Goal: Task Accomplishment & Management: Manage account settings

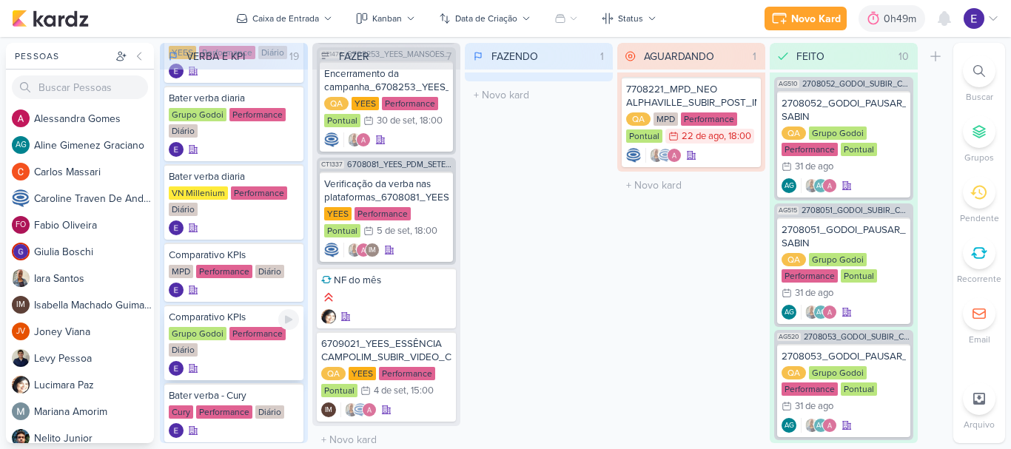
scroll to position [222, 0]
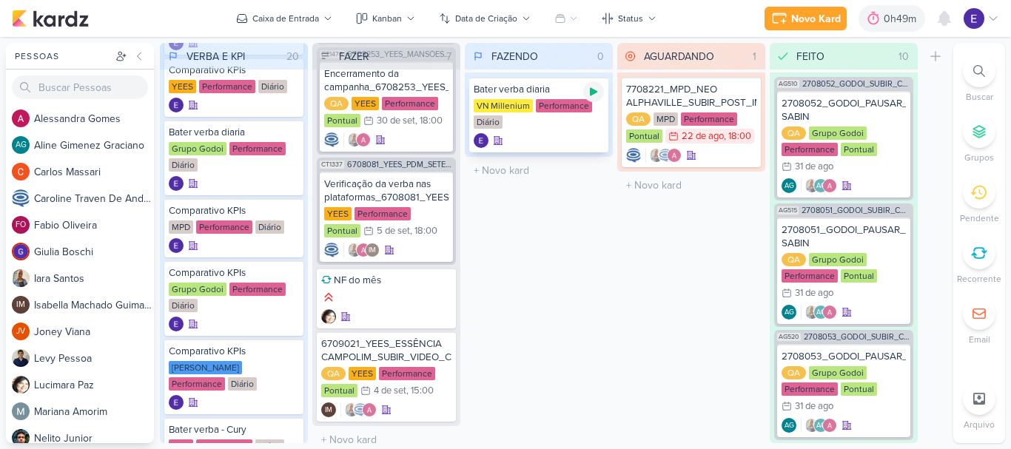
click at [595, 94] on icon at bounding box center [594, 92] width 12 height 12
click at [955, 21] on div at bounding box center [944, 18] width 27 height 27
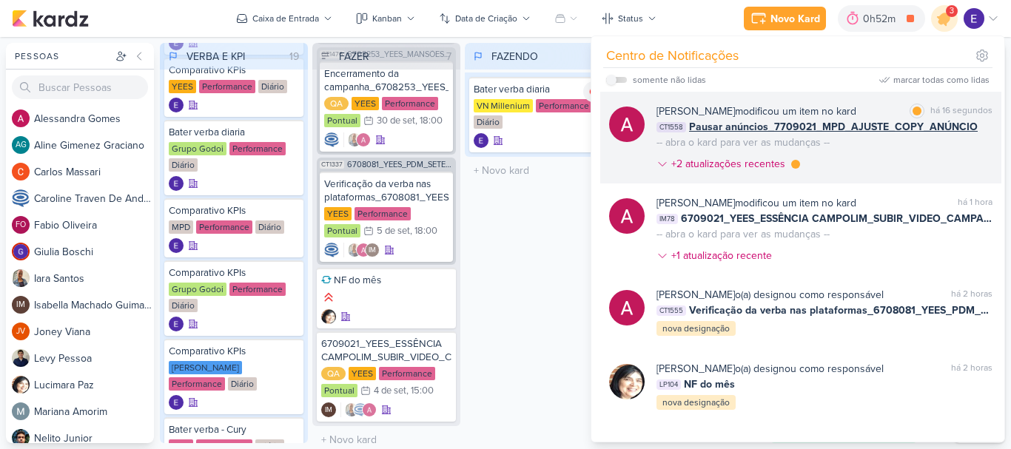
click at [968, 147] on div "[PERSON_NAME] modificou um item no kard marcar como lida há 16 segundos CT1558 …" at bounding box center [825, 141] width 336 height 74
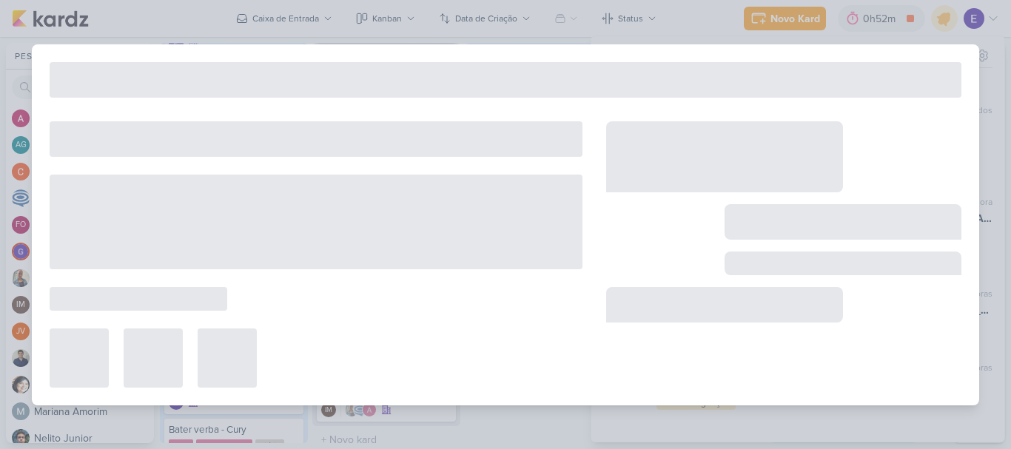
type input "Pausar anúncios_7709021_MPD_AJUSTE_COPY_ANÚNCIO"
type input "[DATE] 18:00"
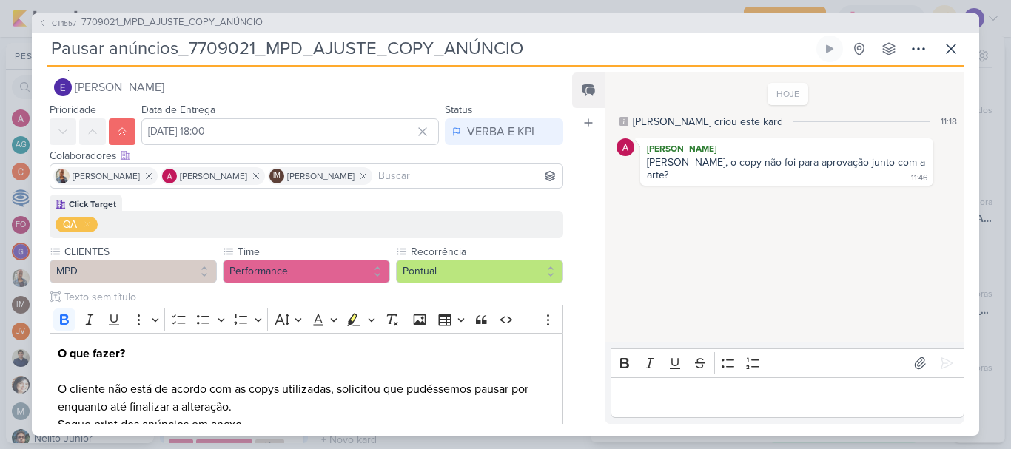
scroll to position [0, 0]
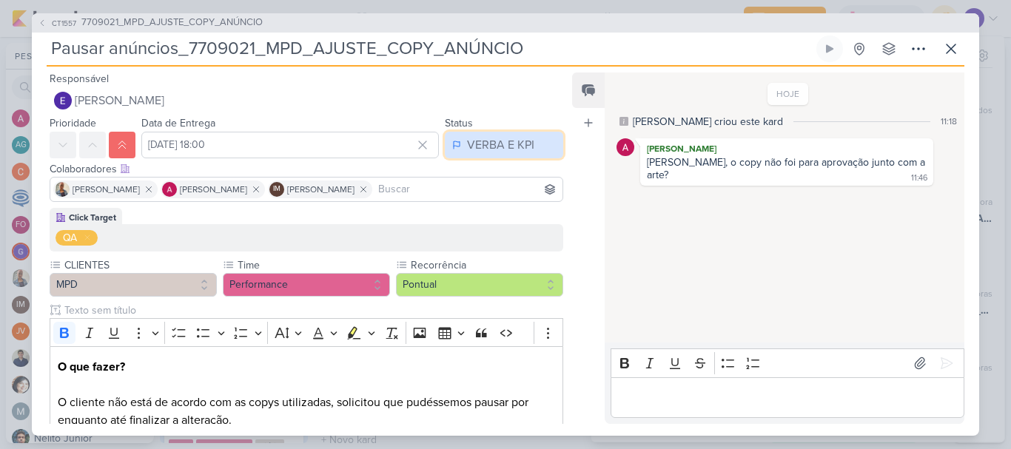
click at [493, 141] on div "VERBA E KPI" at bounding box center [500, 145] width 67 height 18
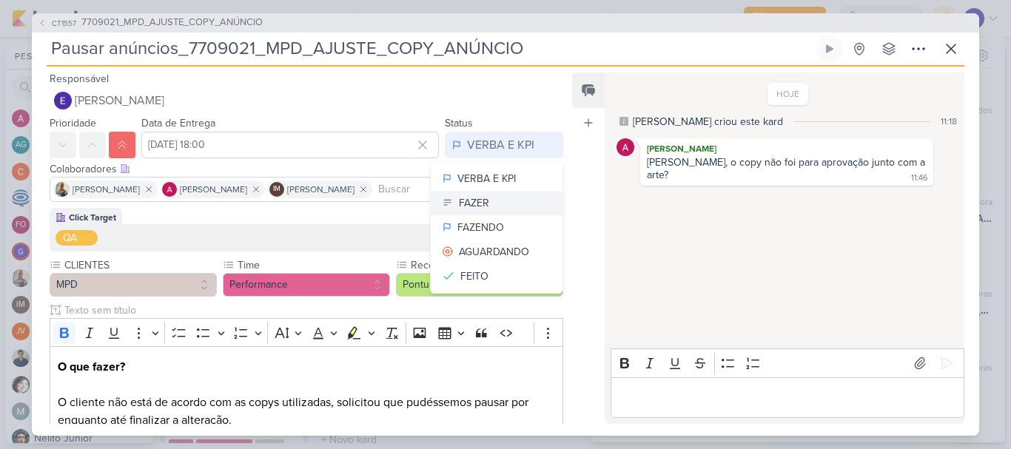
click at [490, 207] on button "FAZER" at bounding box center [497, 203] width 132 height 24
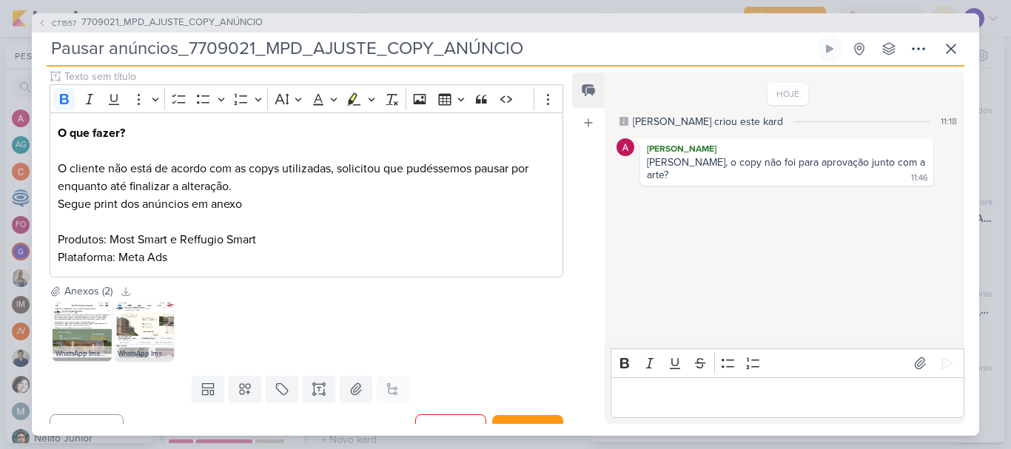
scroll to position [256, 0]
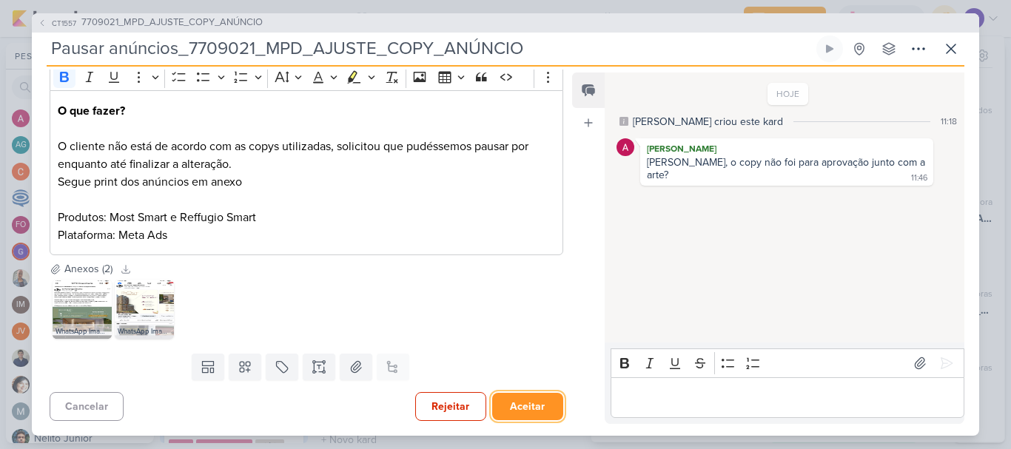
click at [499, 403] on button "Aceitar" at bounding box center [527, 406] width 71 height 27
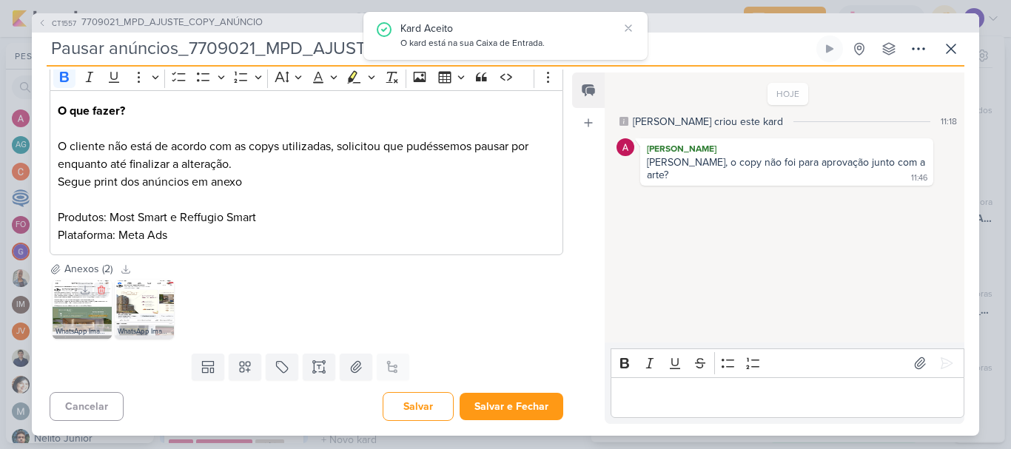
click at [94, 311] on img at bounding box center [82, 309] width 59 height 59
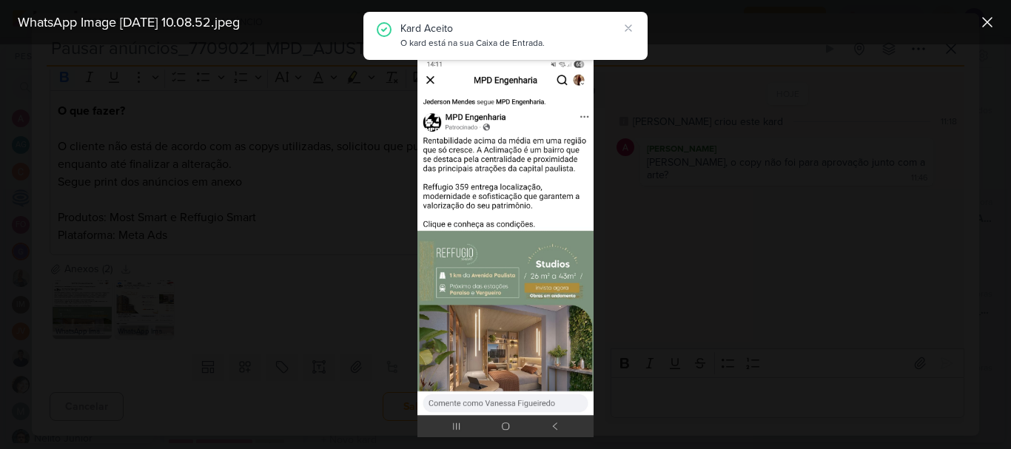
click at [700, 309] on div at bounding box center [505, 246] width 1011 height 405
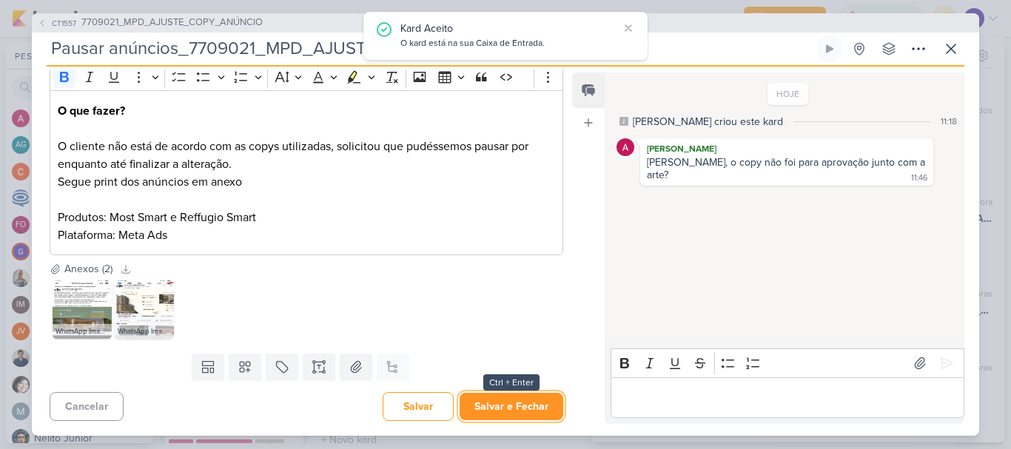
click at [542, 412] on button "Salvar e Fechar" at bounding box center [512, 406] width 104 height 27
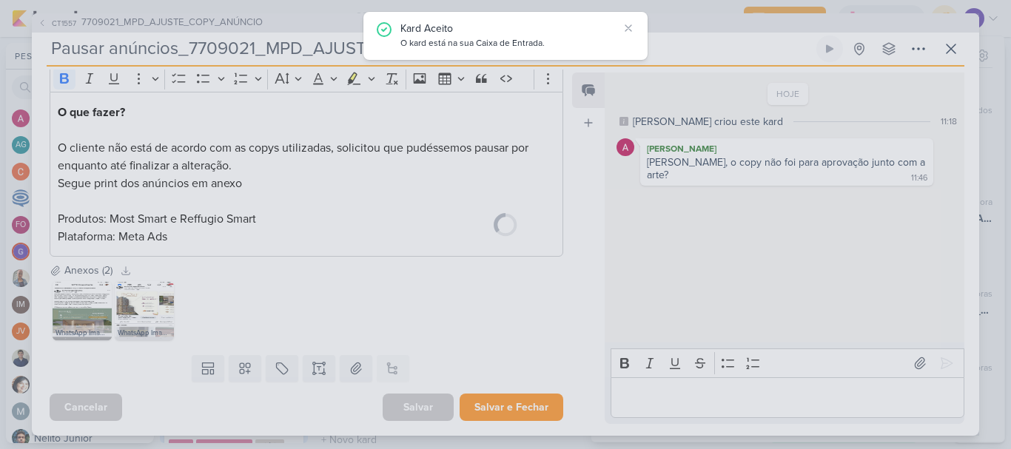
scroll to position [255, 0]
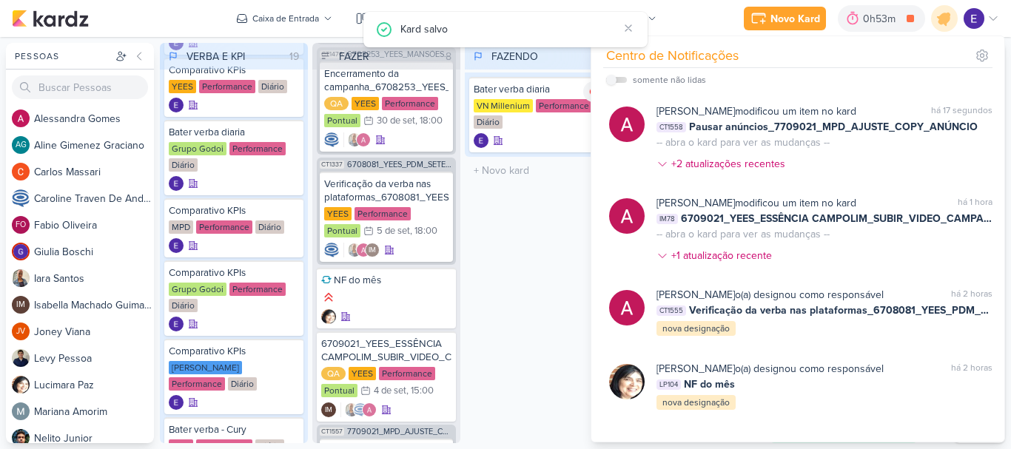
click at [528, 335] on div "FAZENDO 1 Mover Para Esquerda Mover Para Direita [GEOGRAPHIC_DATA] Bater verba …" at bounding box center [539, 243] width 148 height 400
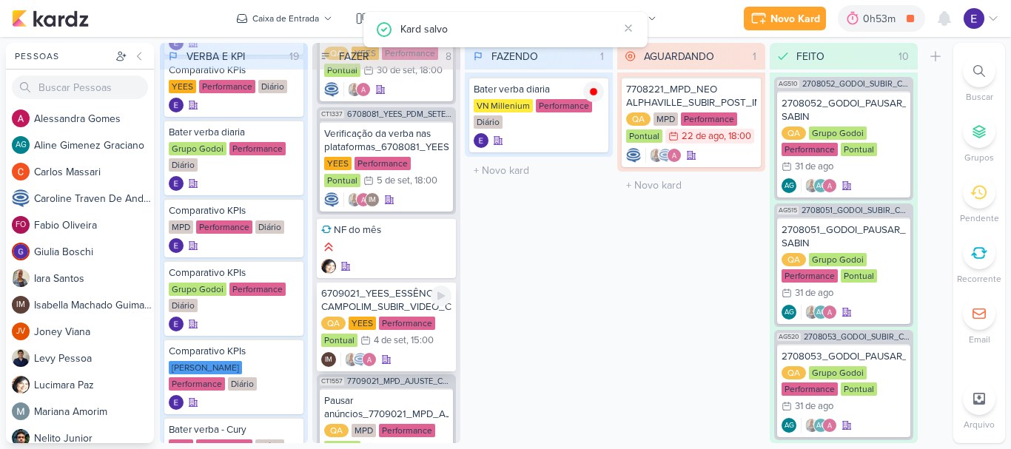
scroll to position [475, 0]
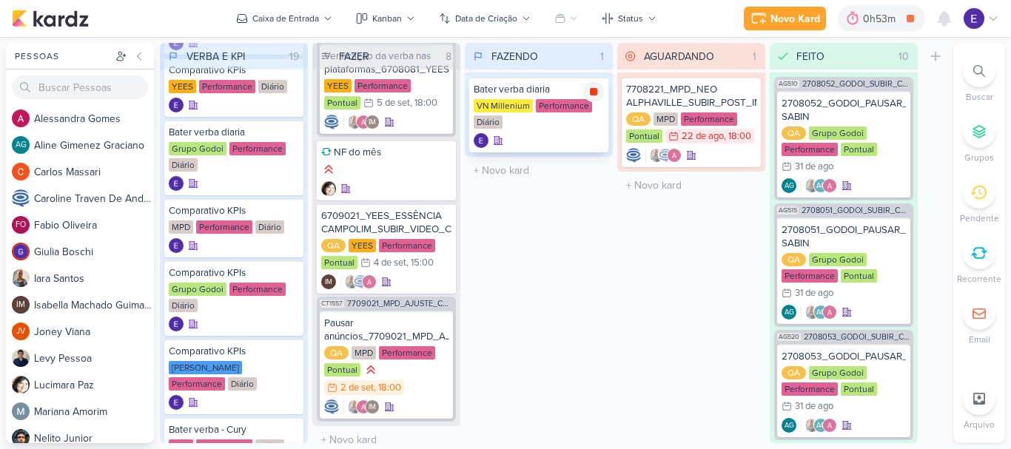
click at [603, 95] on div at bounding box center [593, 91] width 21 height 21
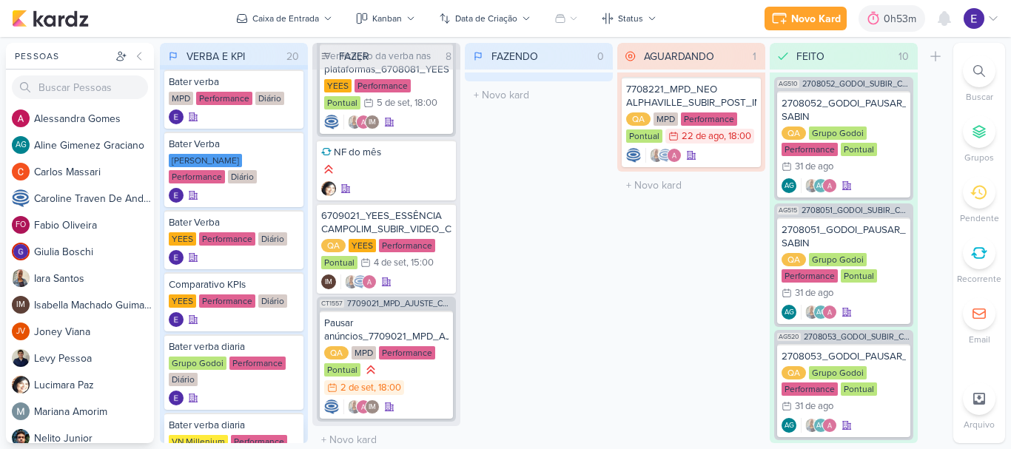
scroll to position [0, 0]
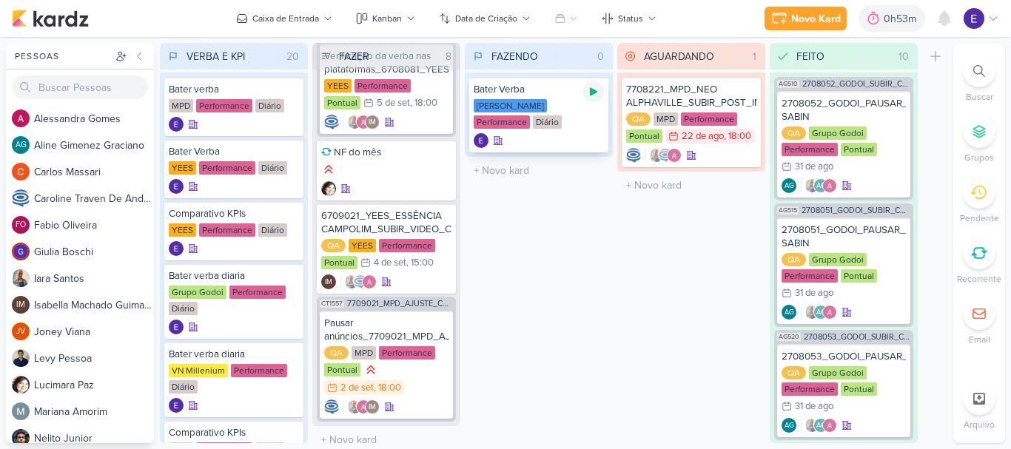
click at [594, 93] on icon at bounding box center [593, 92] width 7 height 8
click at [589, 93] on icon at bounding box center [594, 92] width 12 height 12
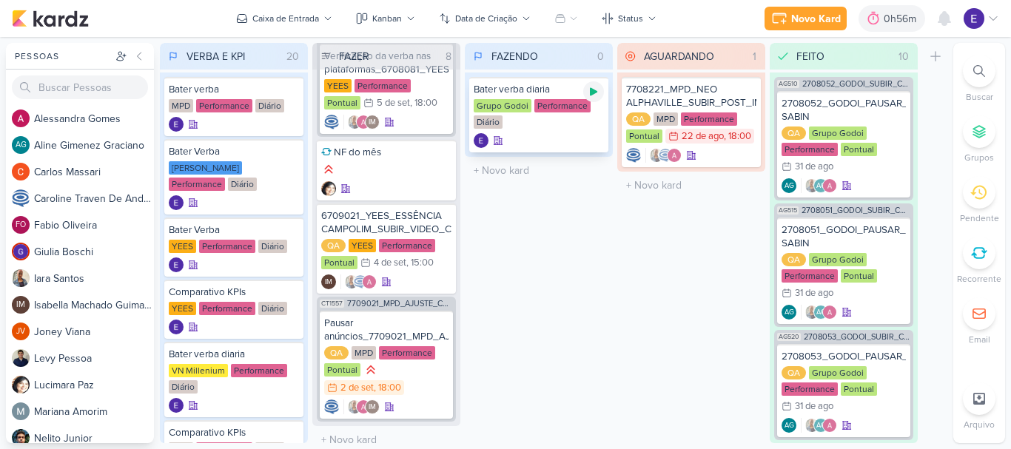
click at [595, 93] on icon at bounding box center [593, 92] width 7 height 8
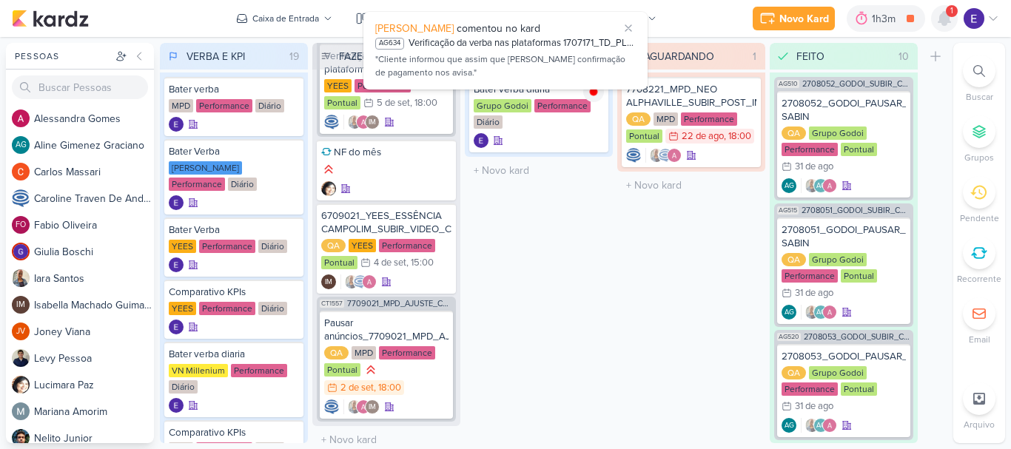
click at [940, 15] on icon at bounding box center [945, 19] width 18 height 18
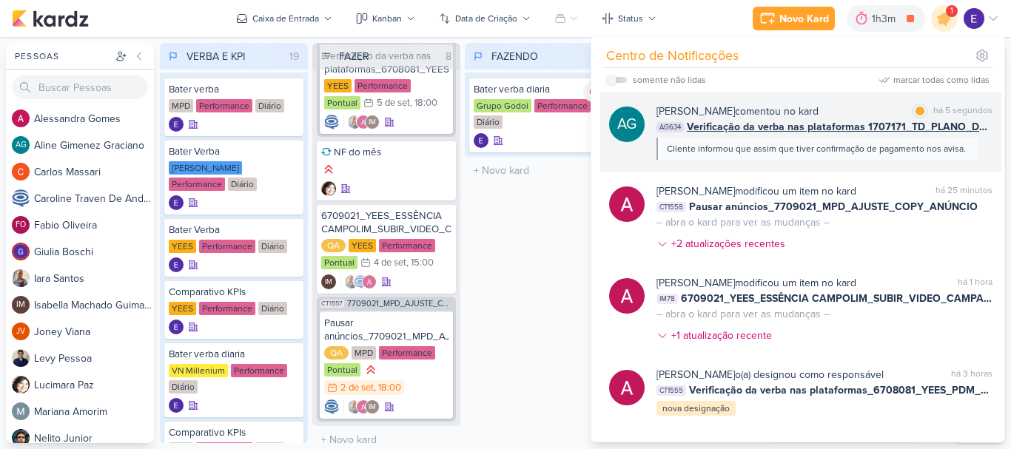
click at [951, 133] on span "Verificação da verba nas plataformas 1707171_TD_PLANO_DE_MIDIA_SETEMBRO+OUTUBRO" at bounding box center [840, 127] width 306 height 16
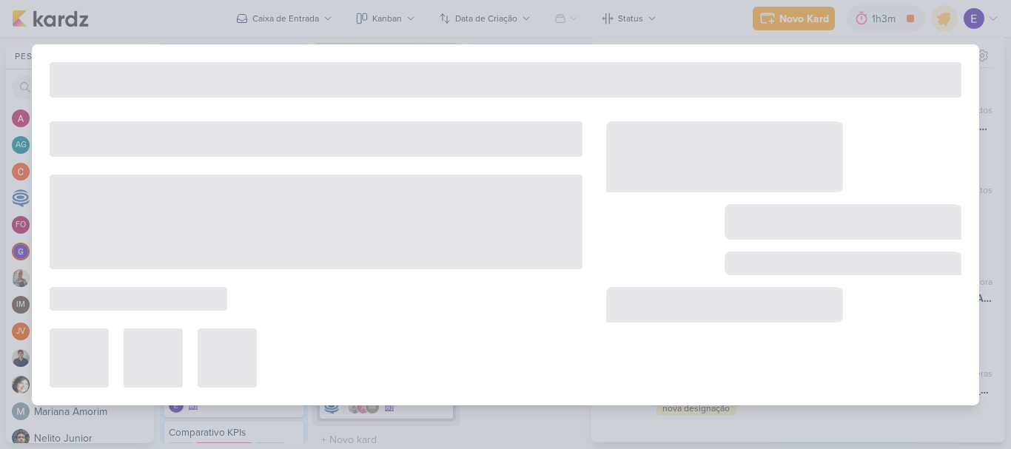
type input "Verificação da verba nas plataformas 1707171_TD_PLANO_DE_MIDIA_SETEMBRO+OUTUBRO"
type input "[DATE] 10:00"
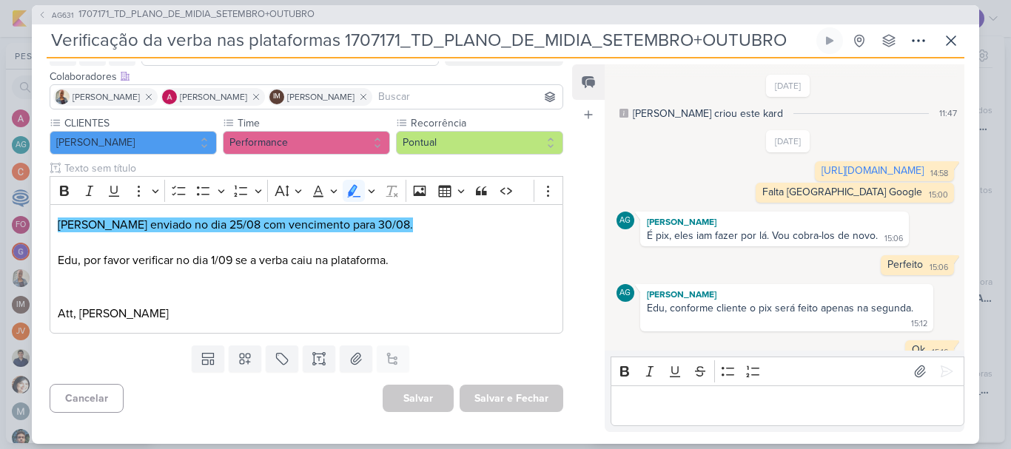
scroll to position [247, 0]
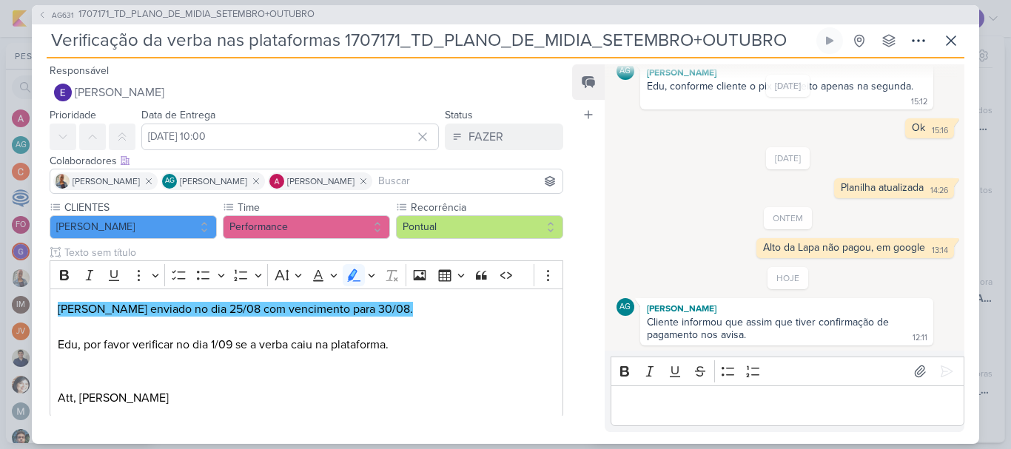
click at [856, 401] on p "Editor editing area: main" at bounding box center [787, 406] width 338 height 18
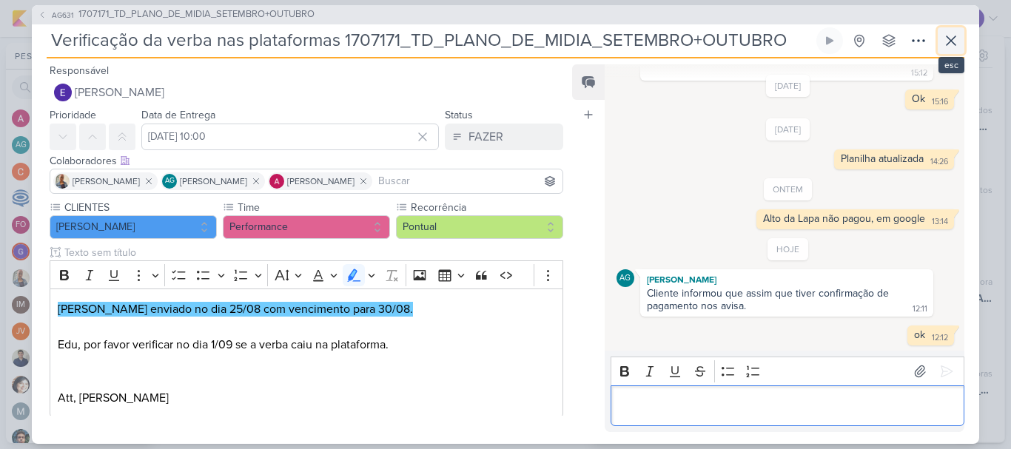
click at [951, 44] on icon at bounding box center [951, 41] width 18 height 18
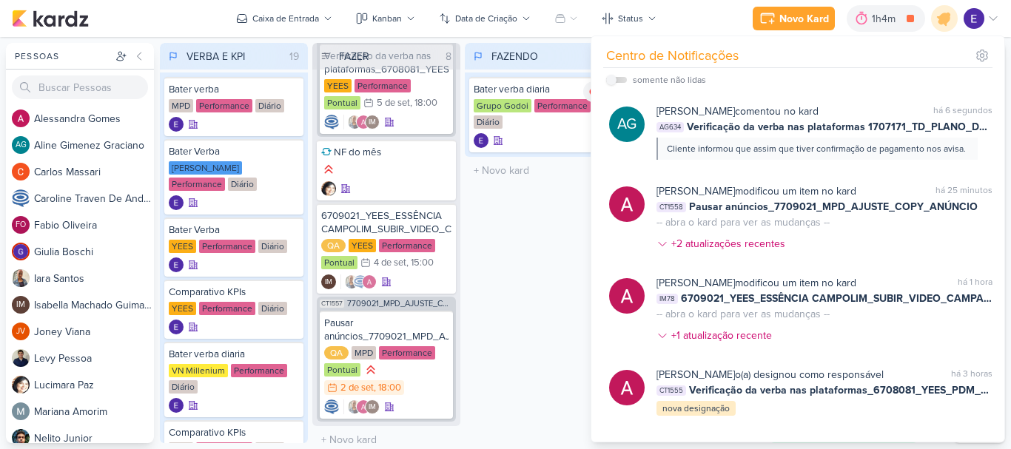
click at [545, 252] on div "FAZENDO 1 Mover Para Esquerda Mover Para Direita [GEOGRAPHIC_DATA] Bater verba …" at bounding box center [539, 243] width 148 height 400
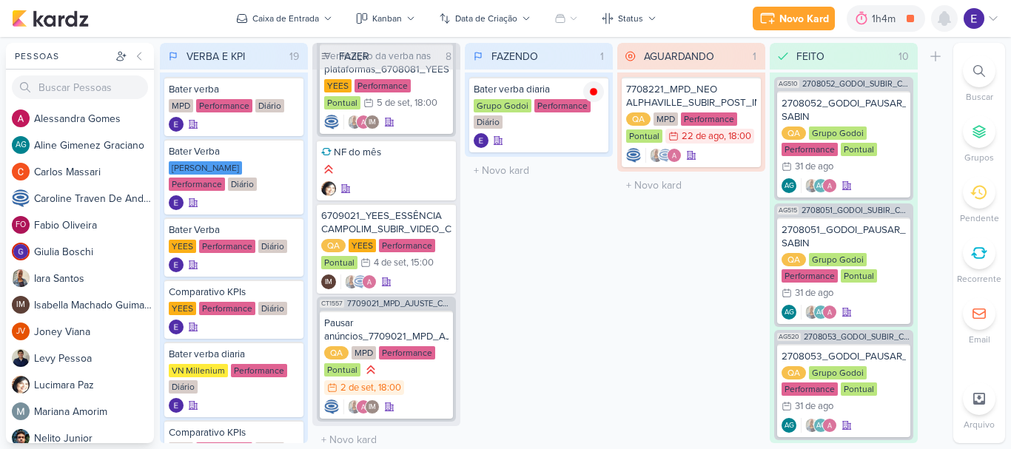
click at [939, 18] on icon at bounding box center [945, 18] width 12 height 13
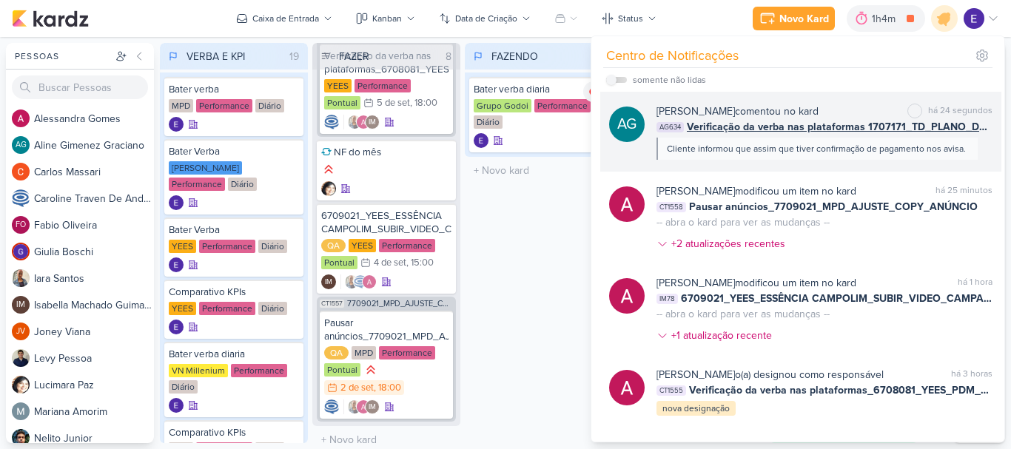
click at [933, 141] on div "Cliente informou que assim que tiver confirmação de pagamento nos avisa." at bounding box center [817, 149] width 321 height 22
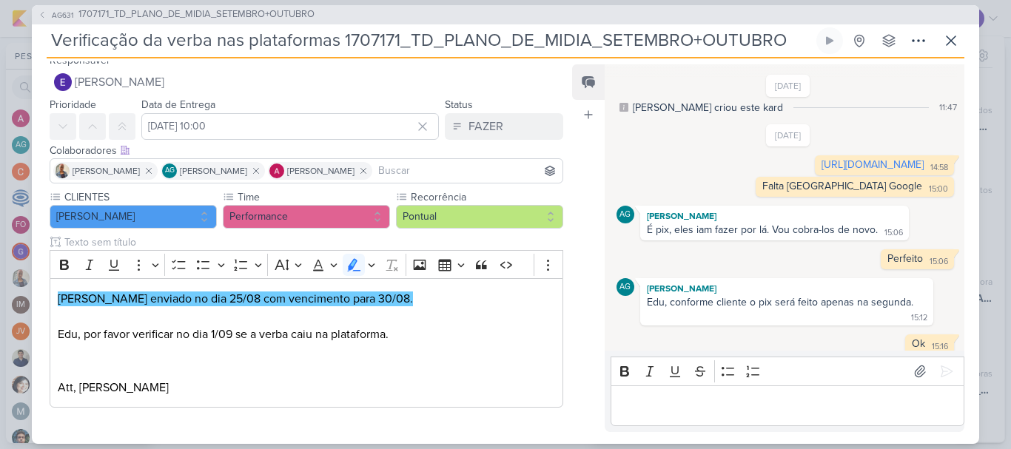
scroll to position [0, 0]
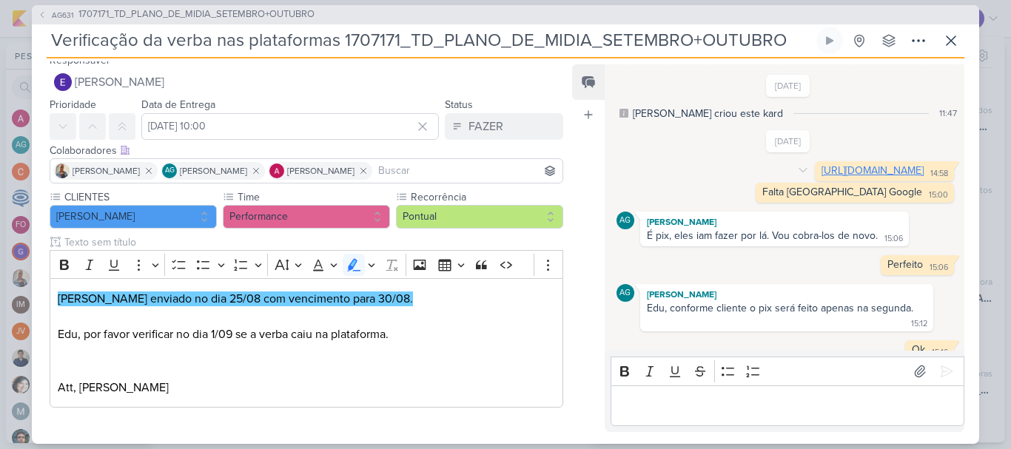
click at [822, 177] on link "[URL][DOMAIN_NAME]" at bounding box center [873, 170] width 102 height 13
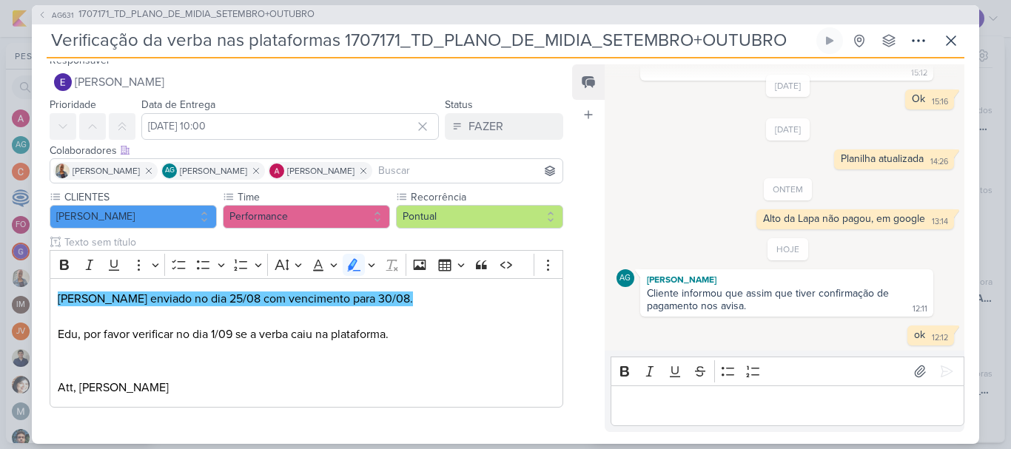
scroll to position [276, 0]
click at [942, 38] on button at bounding box center [951, 40] width 27 height 27
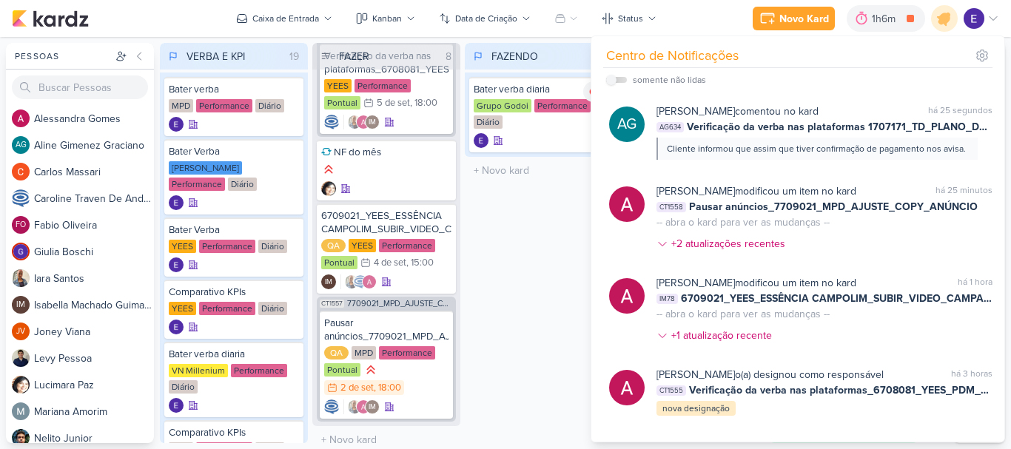
click at [513, 237] on div "FAZENDO 1 Mover Para Esquerda Mover Para Direita [GEOGRAPHIC_DATA] Bater verba …" at bounding box center [539, 243] width 148 height 400
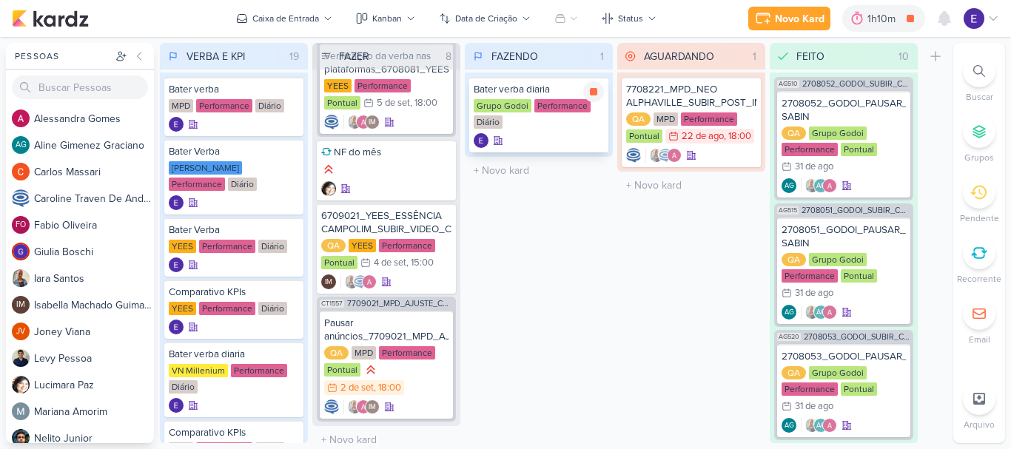
click at [588, 97] on div at bounding box center [593, 91] width 21 height 21
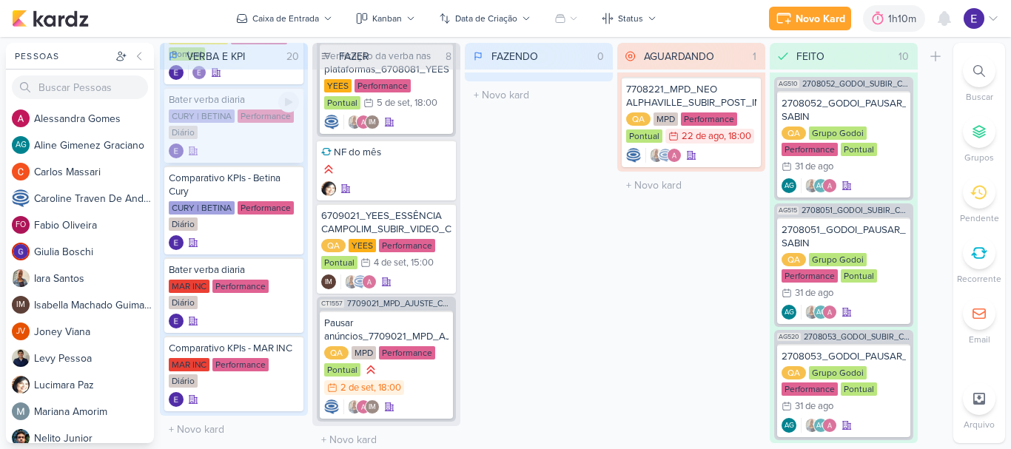
scroll to position [1093, 0]
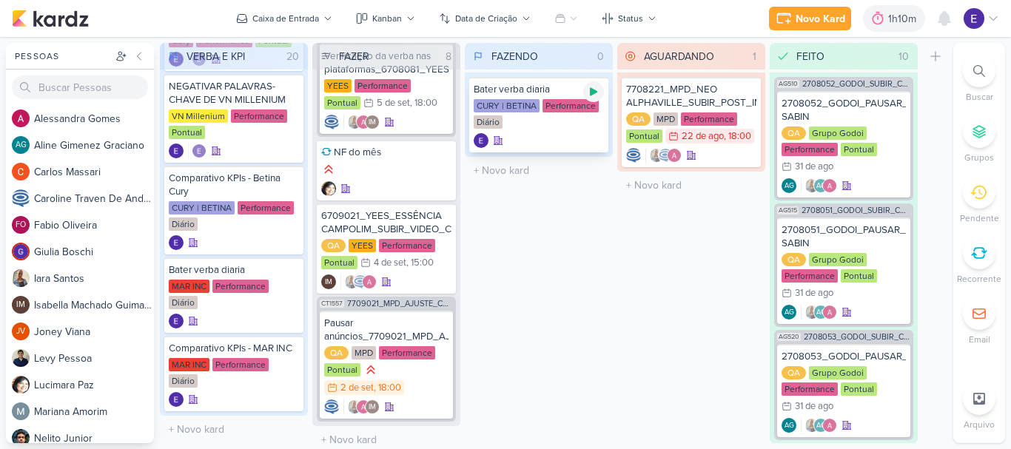
click at [595, 87] on icon at bounding box center [594, 92] width 12 height 12
click at [945, 16] on icon at bounding box center [945, 18] width 12 height 13
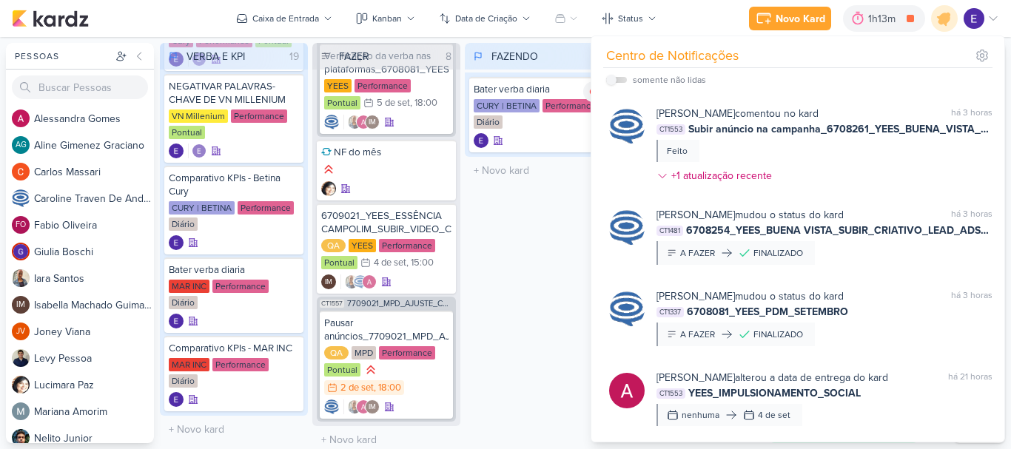
scroll to position [518, 0]
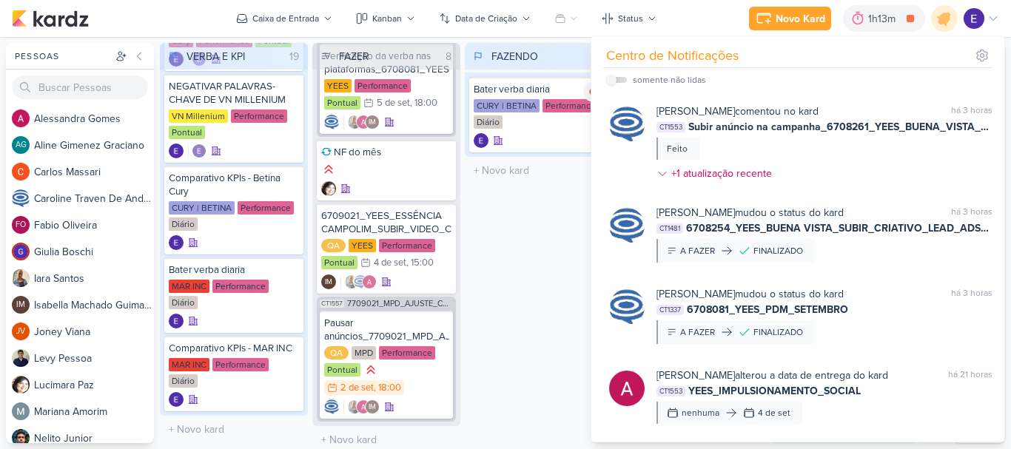
click at [508, 289] on div "FAZENDO 1 Mover Para Esquerda Mover Para Direita [GEOGRAPHIC_DATA] Bater verba …" at bounding box center [539, 243] width 148 height 400
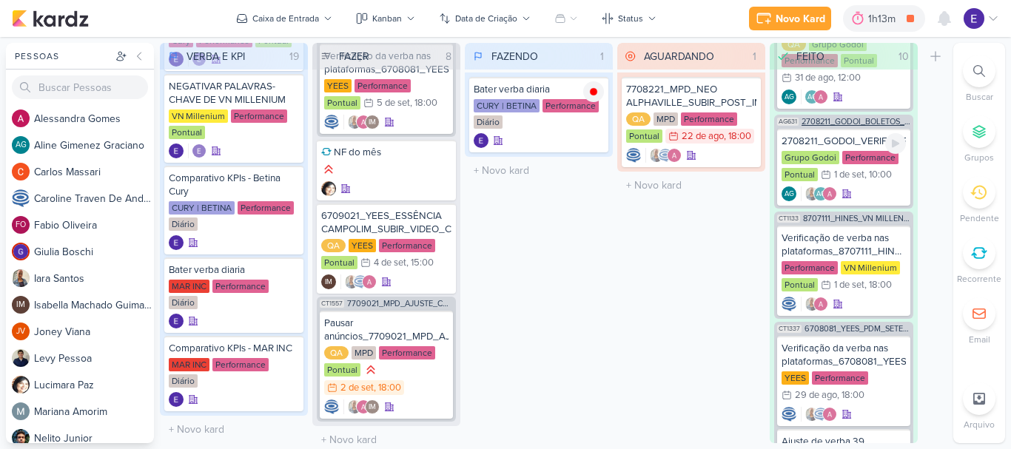
scroll to position [444, 0]
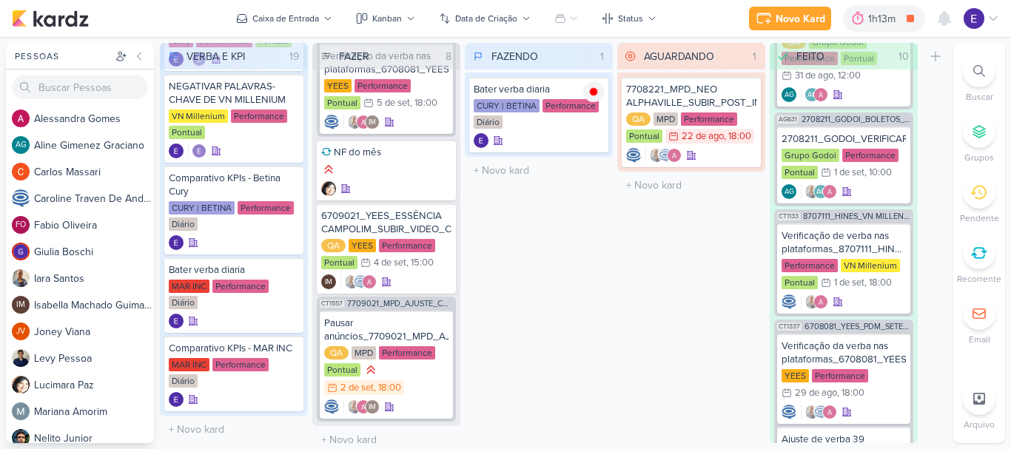
click at [975, 70] on icon at bounding box center [979, 71] width 12 height 12
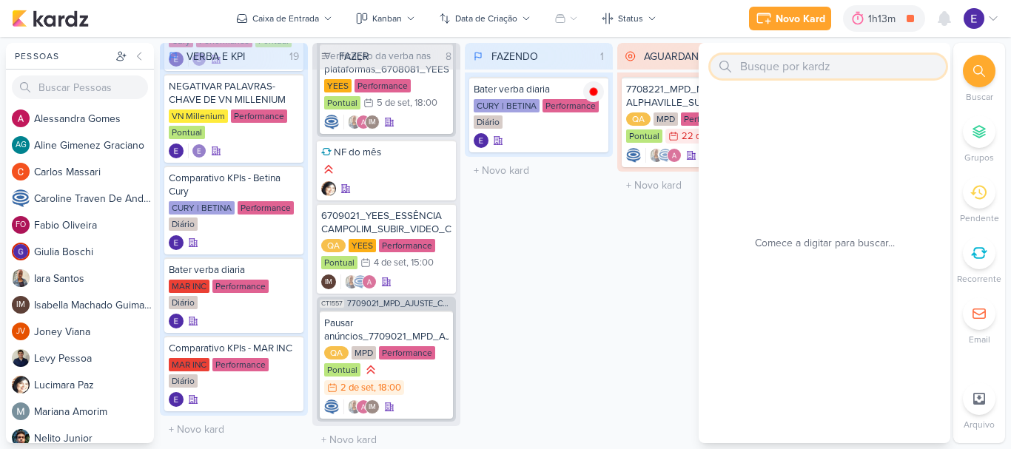
click at [851, 65] on input "text" at bounding box center [828, 67] width 235 height 24
paste input "6708263_YEES_HORTENCIA_SUBIR_CRIATIVO_LEAD_ADS_MUDE-SE_"
type input "6708263_YEES_HORTENCIA_SUBIR_CRIATIVO_LEAD_ADS_MUDE-SE_"
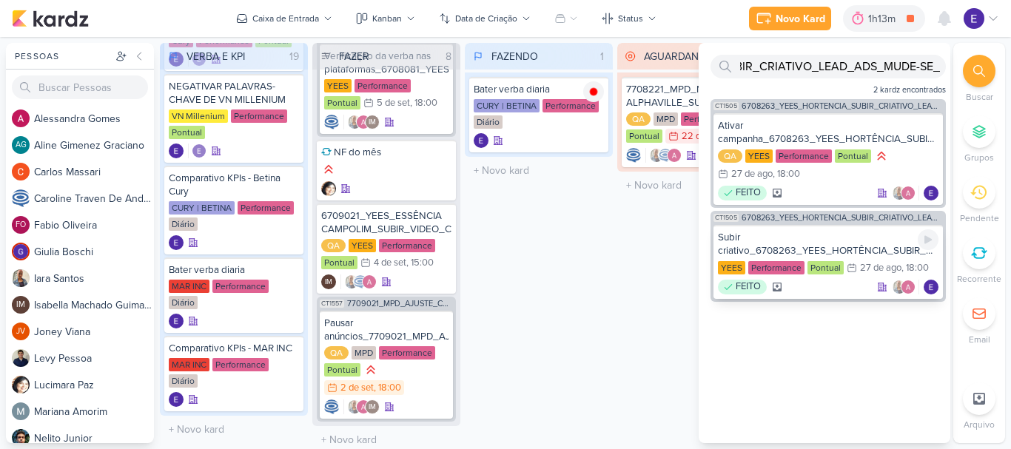
click at [836, 294] on div "FEITO" at bounding box center [828, 287] width 221 height 15
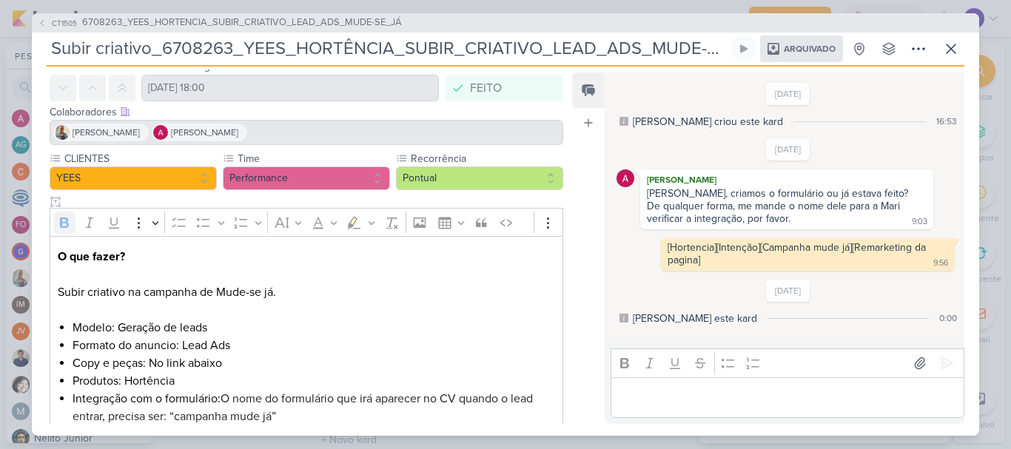
scroll to position [74, 0]
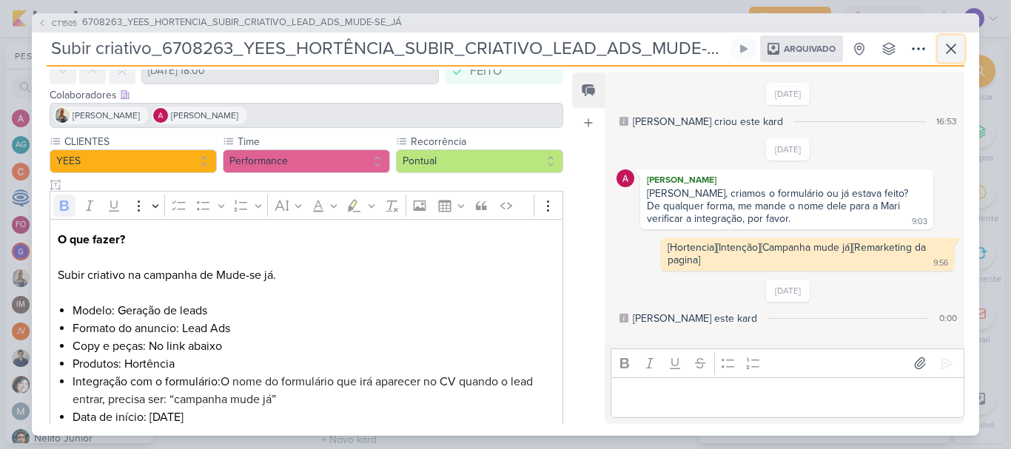
click at [964, 49] on button at bounding box center [951, 49] width 27 height 27
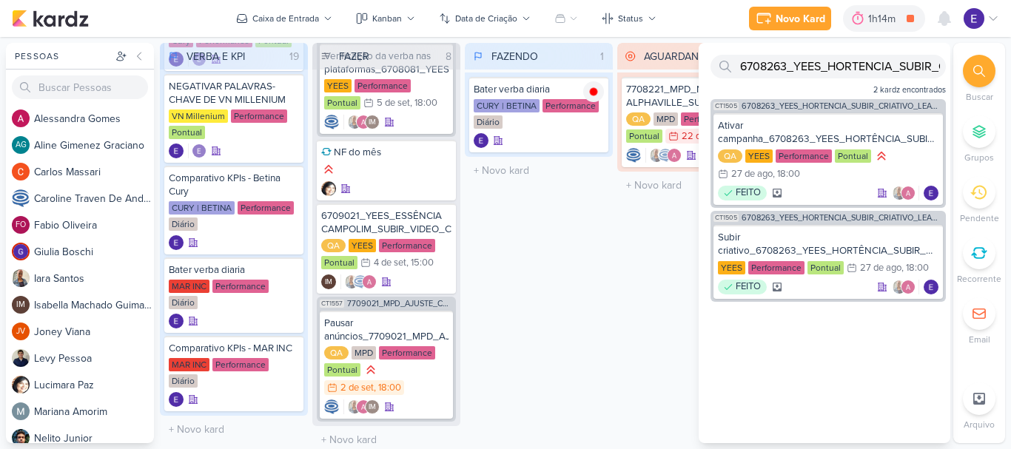
click at [620, 231] on div "AGUARDANDO 1 Mover Para Esquerda Mover Para Direita [GEOGRAPHIC_DATA] 7708221_M…" at bounding box center [691, 243] width 148 height 400
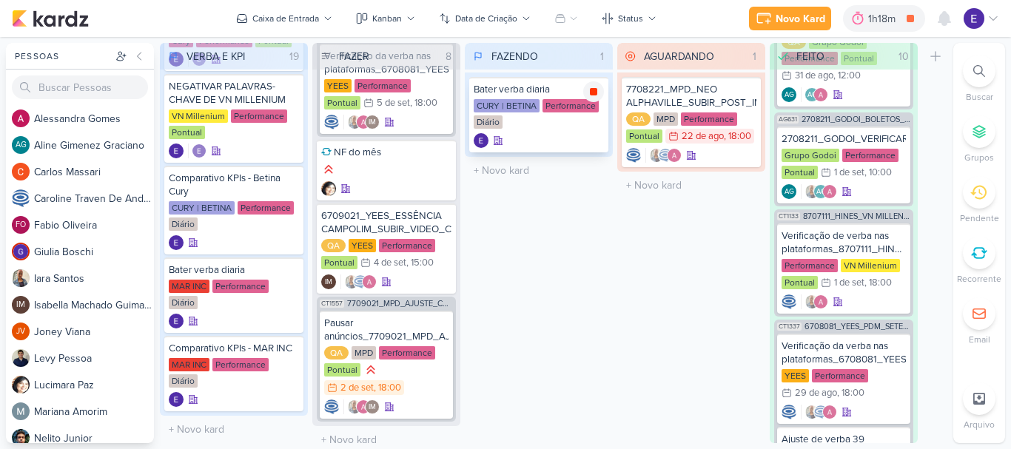
click at [593, 90] on icon at bounding box center [593, 91] width 7 height 7
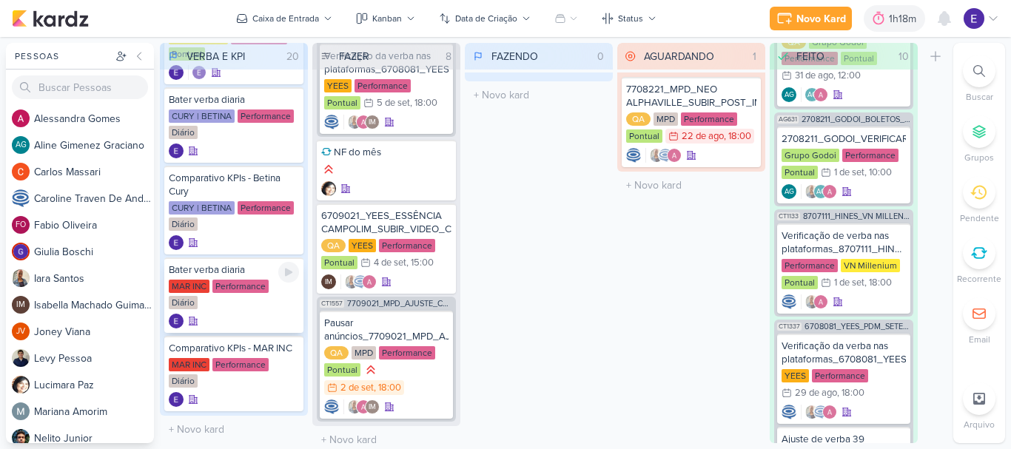
scroll to position [1093, 0]
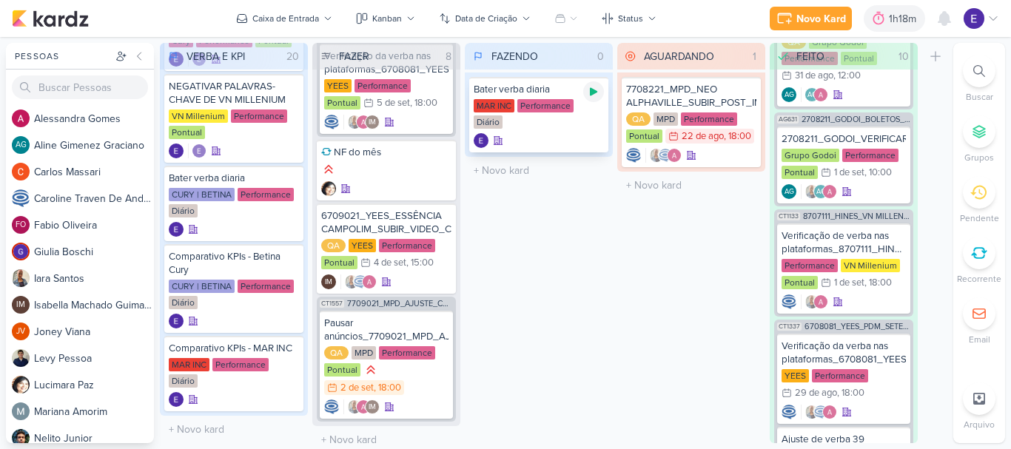
click at [597, 101] on div at bounding box center [593, 91] width 21 height 21
click at [600, 96] on div at bounding box center [593, 91] width 21 height 21
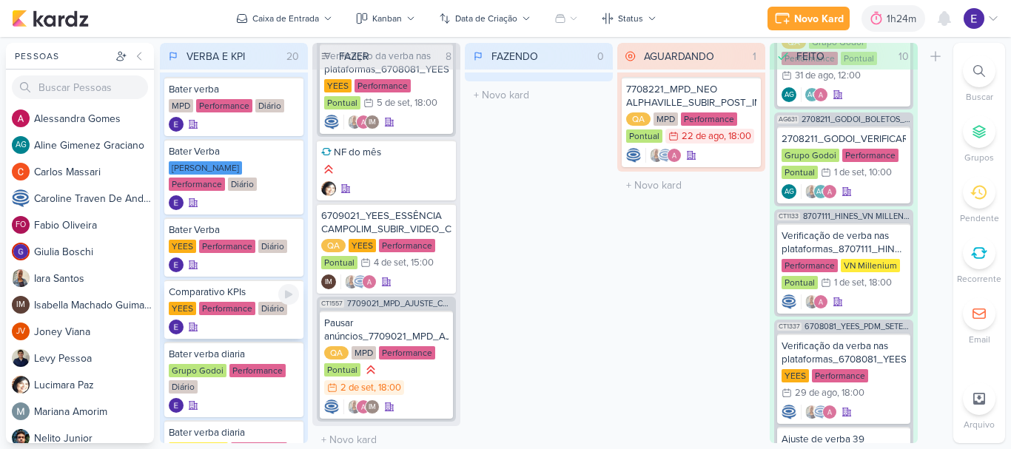
scroll to position [74, 0]
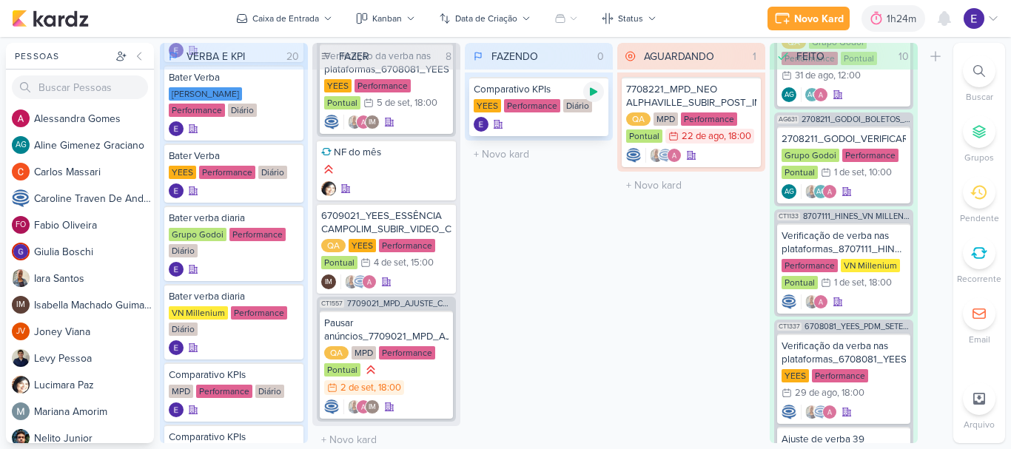
click at [592, 91] on icon at bounding box center [593, 92] width 7 height 8
click at [573, 113] on div "YEES Performance Diário" at bounding box center [539, 106] width 130 height 15
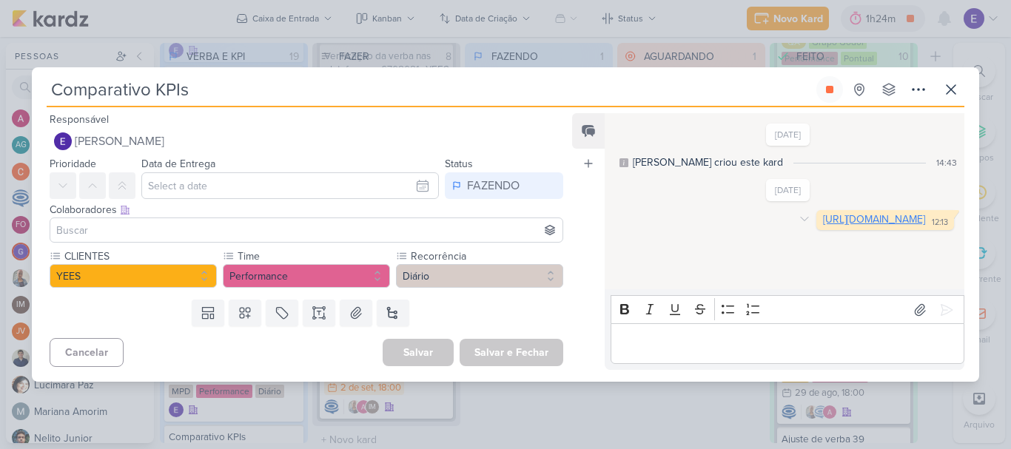
click at [823, 226] on link "[URL][DOMAIN_NAME]" at bounding box center [874, 219] width 102 height 13
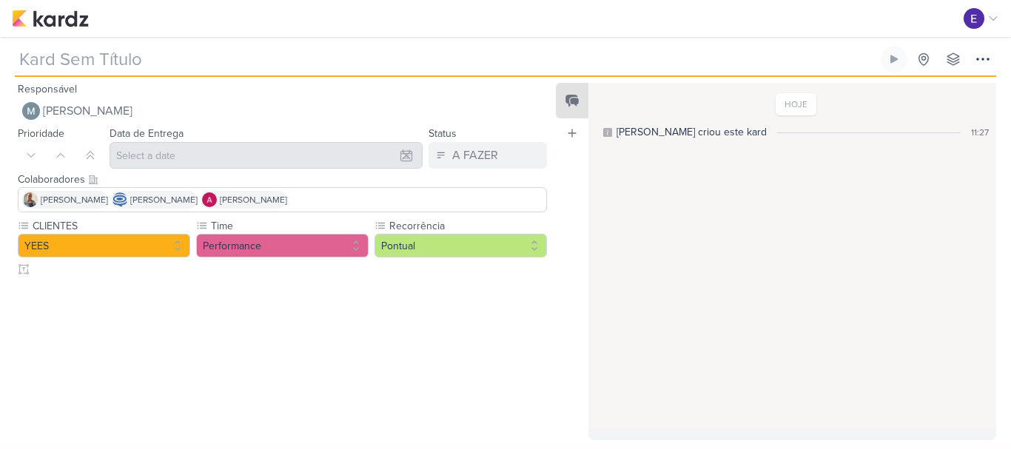
type input "Criação LP_6709011_YEES_LP MEETING_PARQUE [GEOGRAPHIC_DATA]"
type input "[DATE] 18:00"
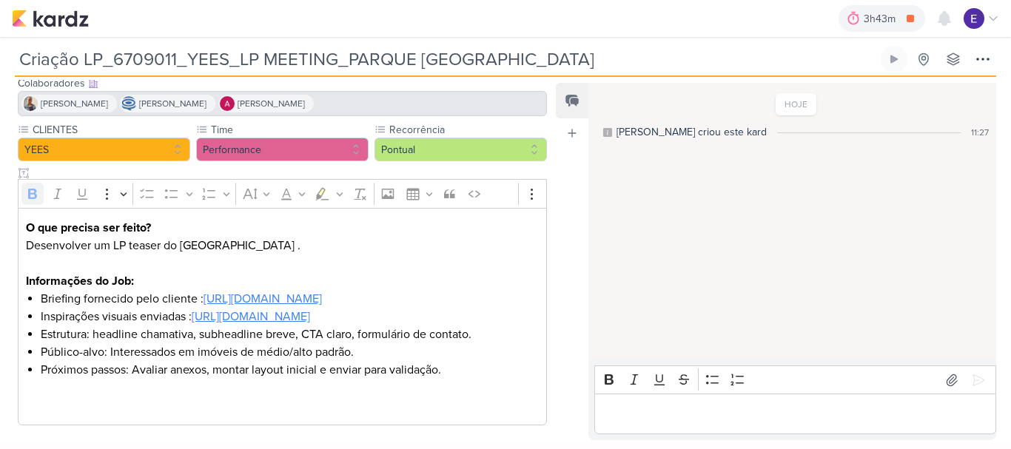
scroll to position [132, 0]
